Goal: Find specific page/section

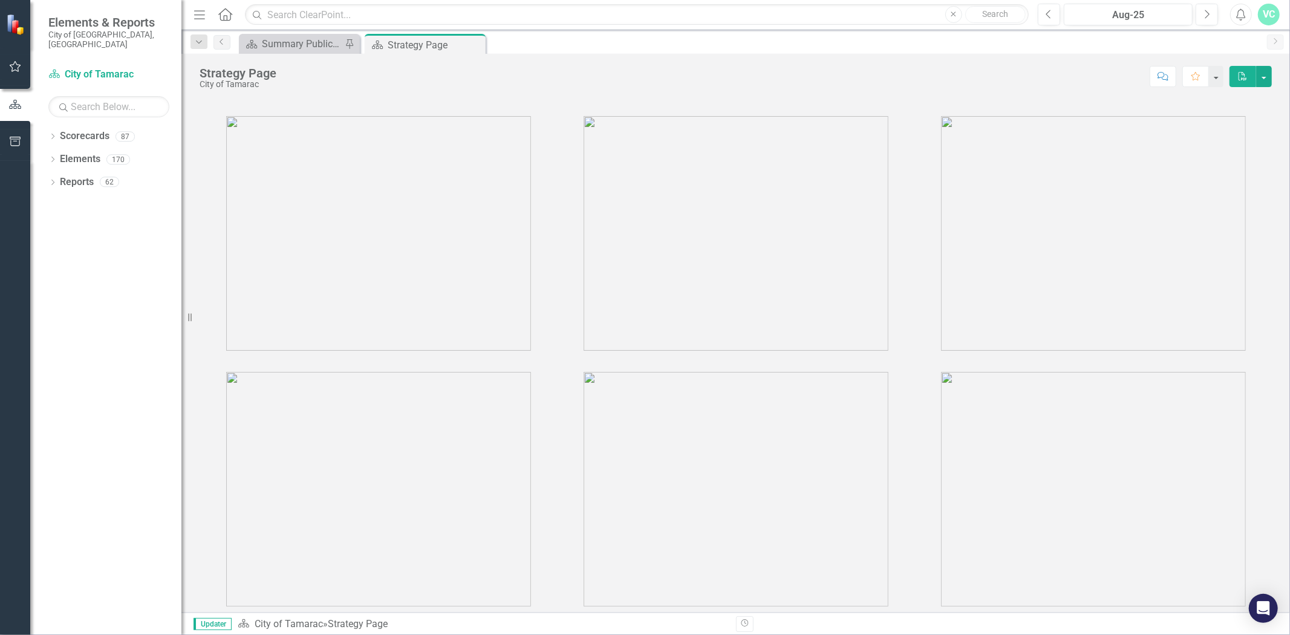
click at [59, 128] on div "Dropdown Scorecards 87" at bounding box center [114, 137] width 133 height 23
click at [56, 134] on icon "Dropdown" at bounding box center [52, 137] width 8 height 7
click at [62, 155] on icon "Dropdown" at bounding box center [58, 158] width 9 height 7
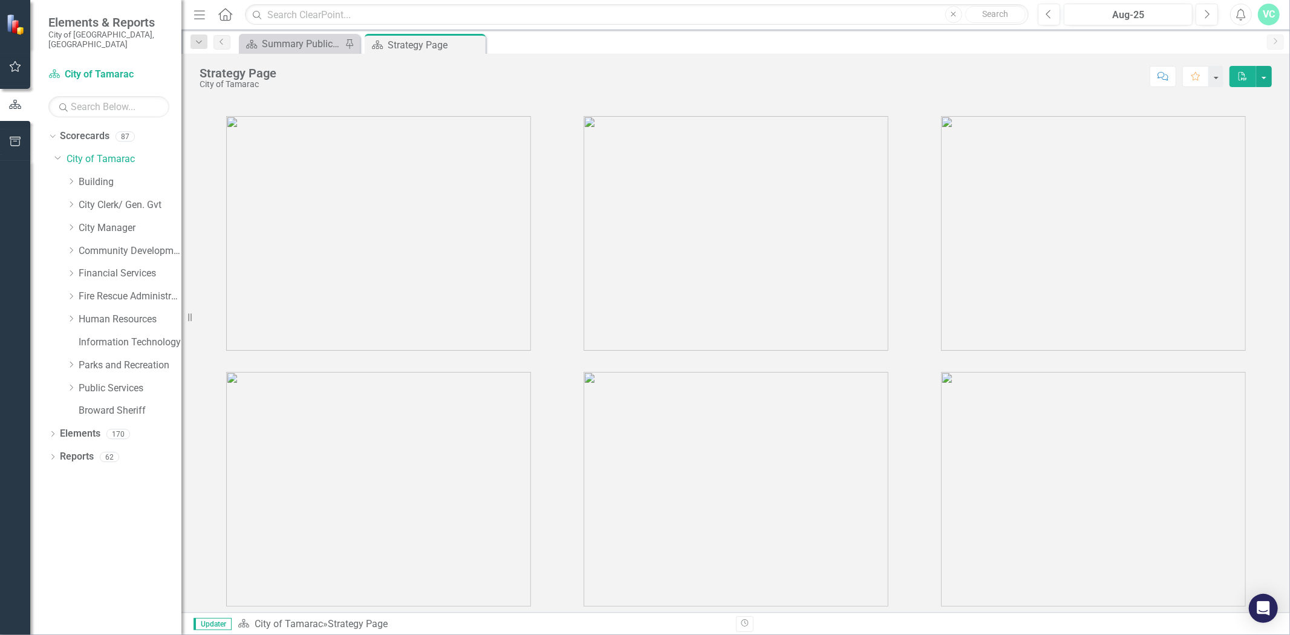
click at [71, 384] on icon "Dropdown" at bounding box center [71, 387] width 9 height 7
click at [114, 519] on link "Stormwater" at bounding box center [136, 526] width 91 height 14
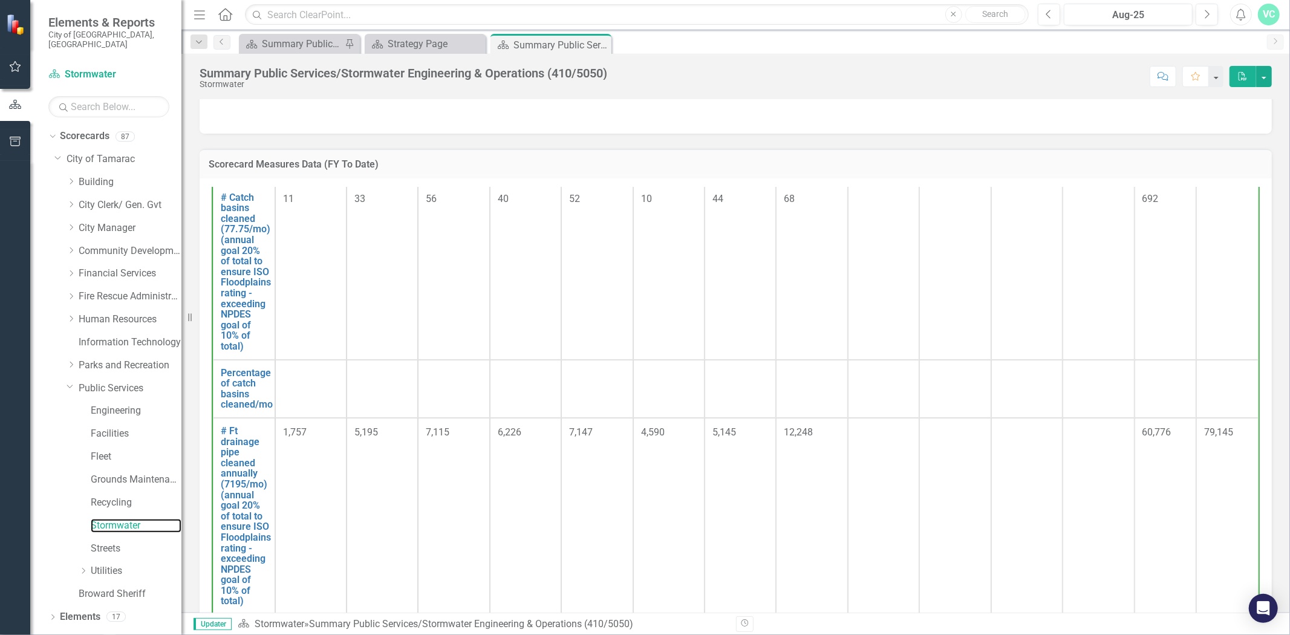
scroll to position [210, 0]
drag, startPoint x: 86, startPoint y: 559, endPoint x: 91, endPoint y: 545, distance: 15.3
click at [86, 567] on icon "Dropdown" at bounding box center [83, 570] width 9 height 7
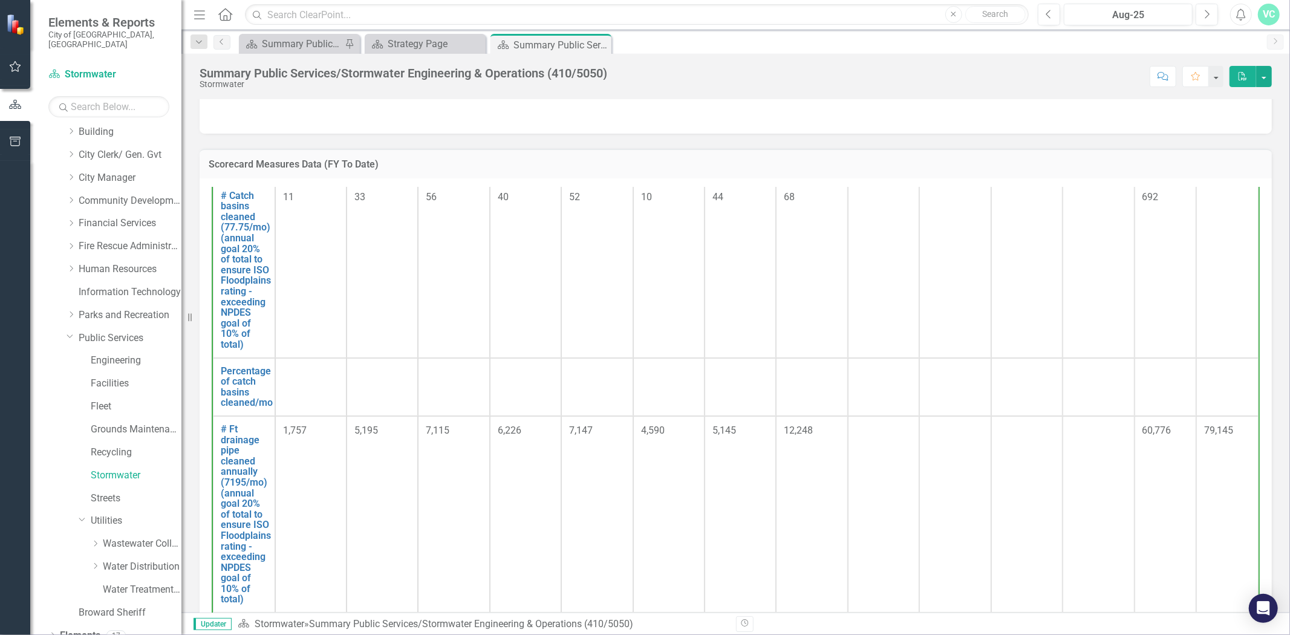
scroll to position [77, 0]
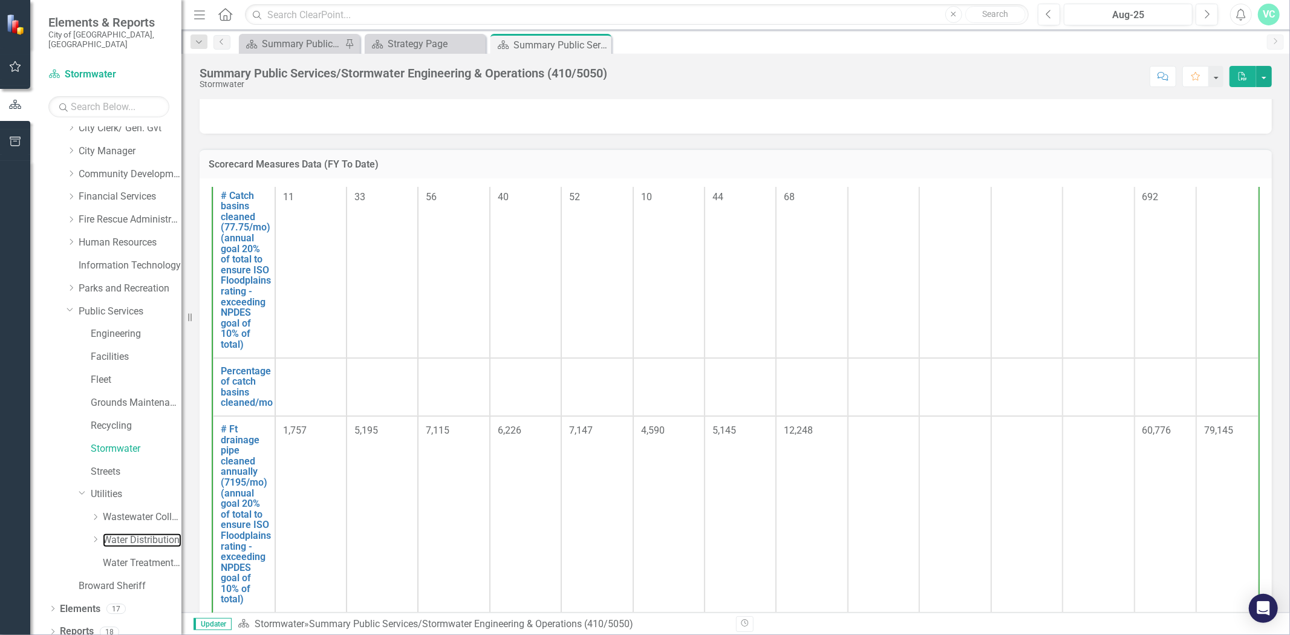
click at [119, 533] on link "Water Distribution" at bounding box center [142, 540] width 79 height 14
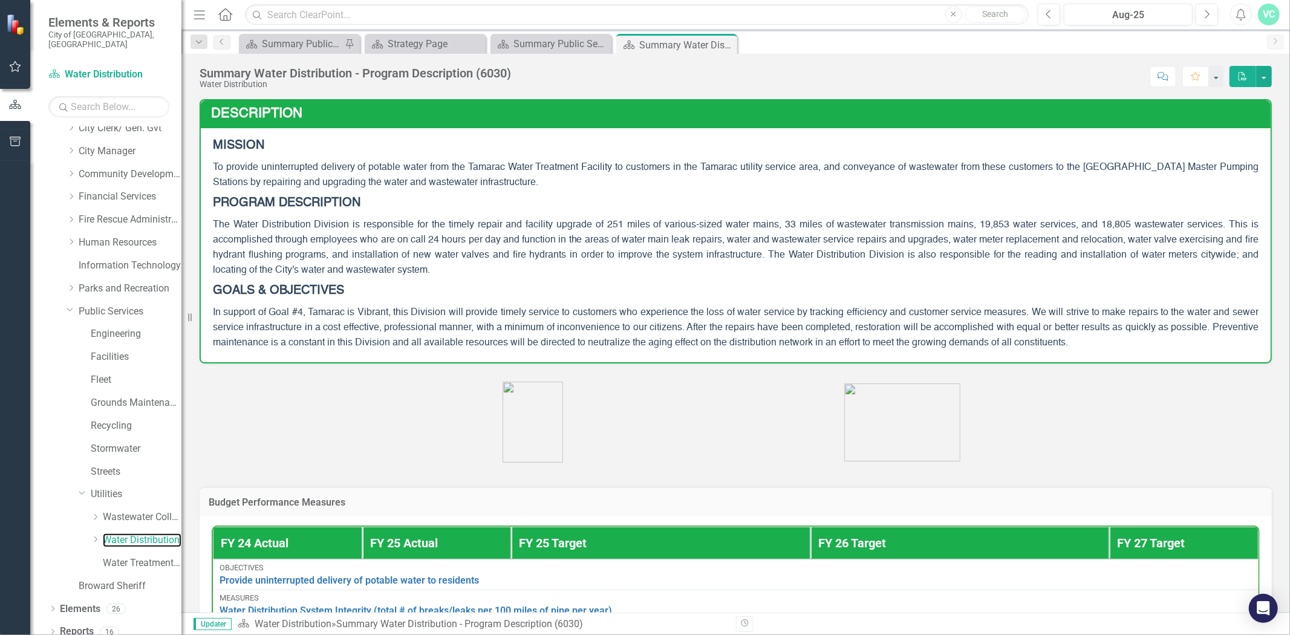
scroll to position [654, 0]
